Goal: Task Accomplishment & Management: Complete application form

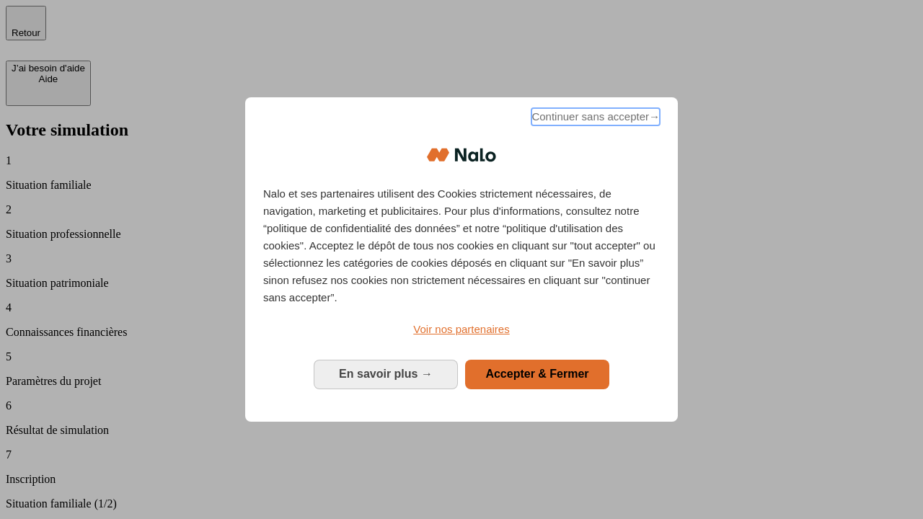
click at [594, 119] on span "Continuer sans accepter →" at bounding box center [596, 116] width 128 height 17
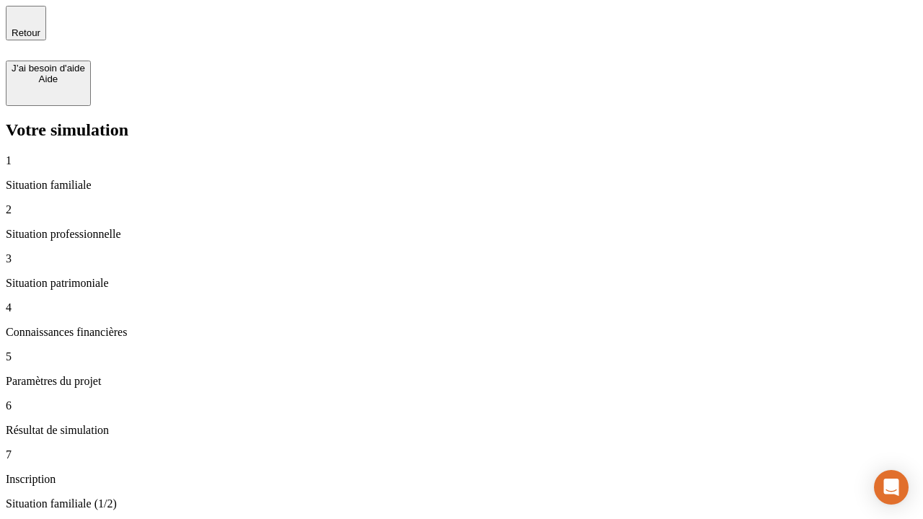
type input "30 000"
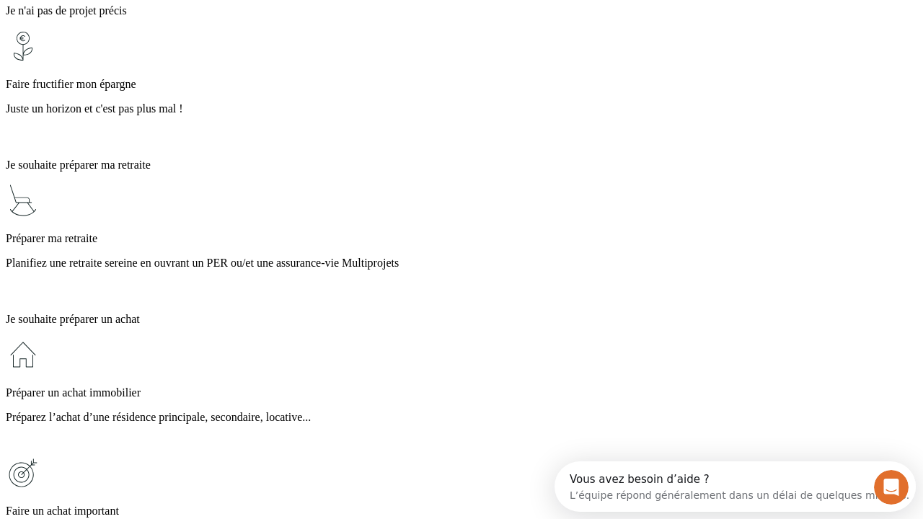
scroll to position [27, 0]
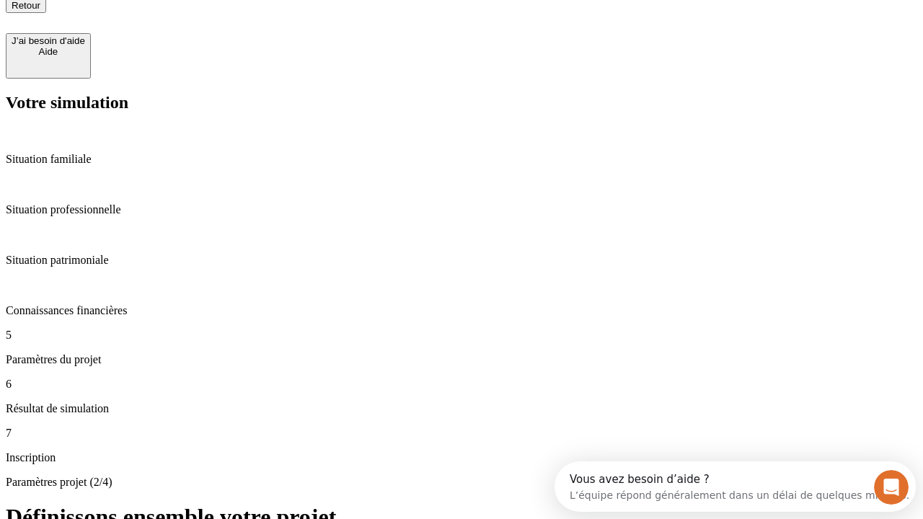
type input "25"
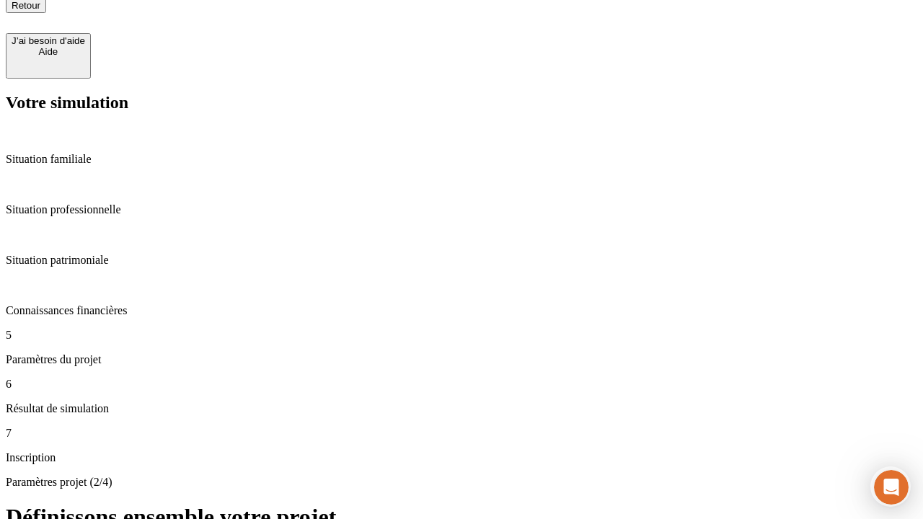
type input "1 000"
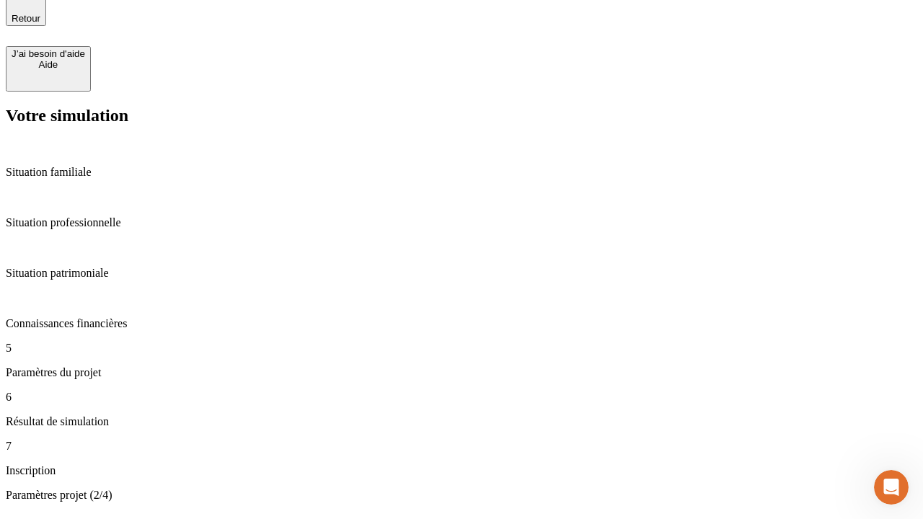
type input "640"
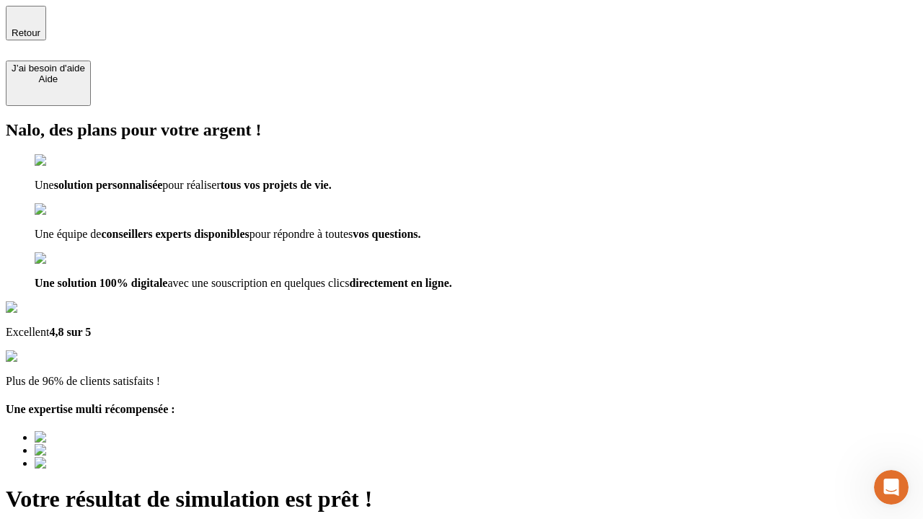
type input "[EMAIL_ADDRESS][PERSON_NAME][DOMAIN_NAME]"
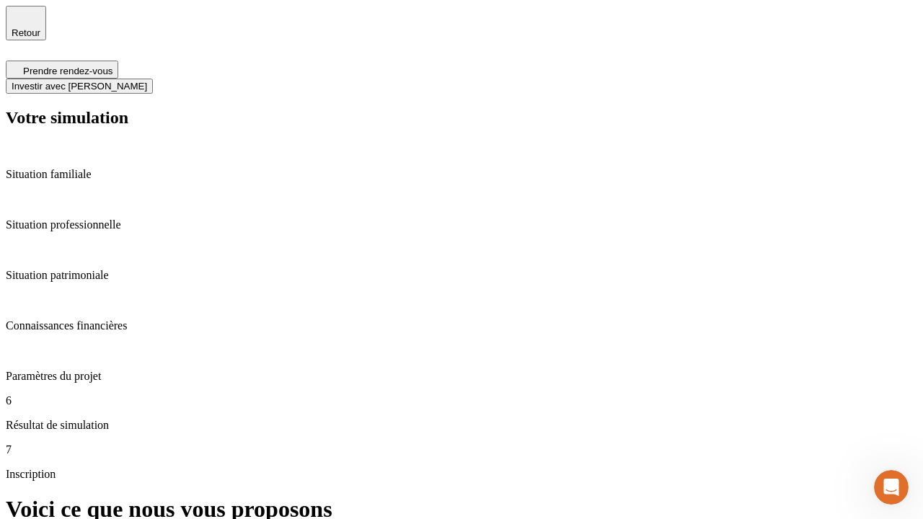
click at [147, 81] on span "Investir avec [PERSON_NAME]" at bounding box center [80, 86] width 136 height 11
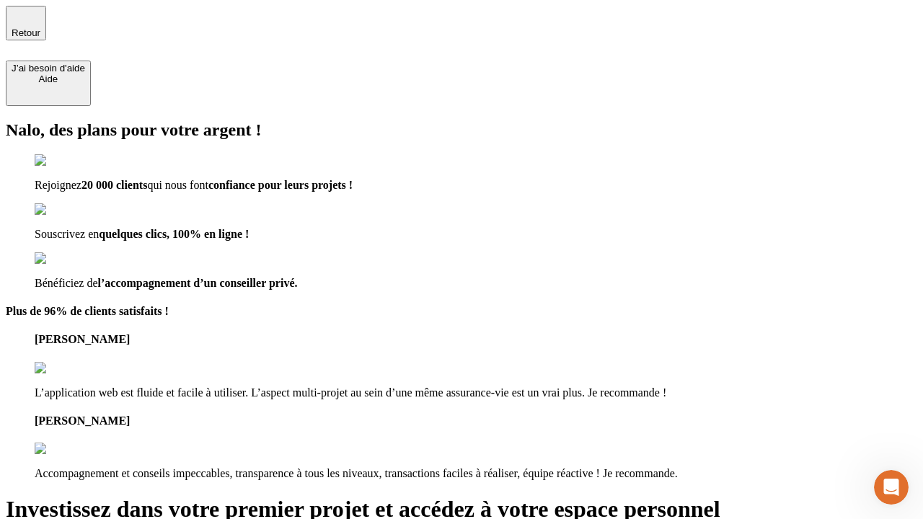
type input "abc"
